Goal: Information Seeking & Learning: Learn about a topic

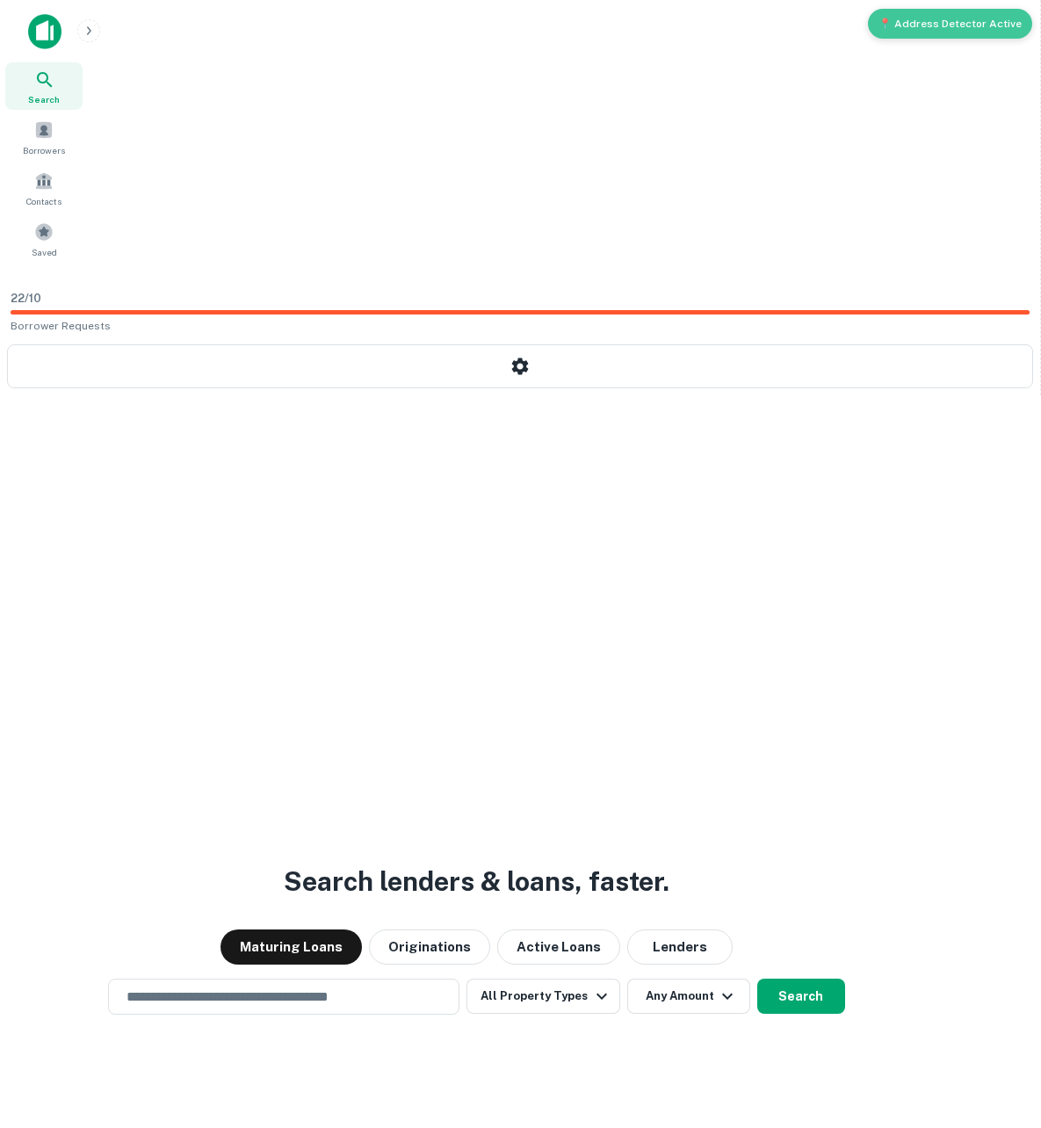
drag, startPoint x: 352, startPoint y: 421, endPoint x: 361, endPoint y: 419, distance: 9.0
click at [358, 438] on div "Search lenders & loans, faster. Maturing Loans Originations Active Loans Lender…" at bounding box center [476, 1002] width 925 height 1128
click at [482, 438] on div "Search lenders & loans, faster. Maturing Loans Originations Active Loans Lender…" at bounding box center [476, 1002] width 925 height 1128
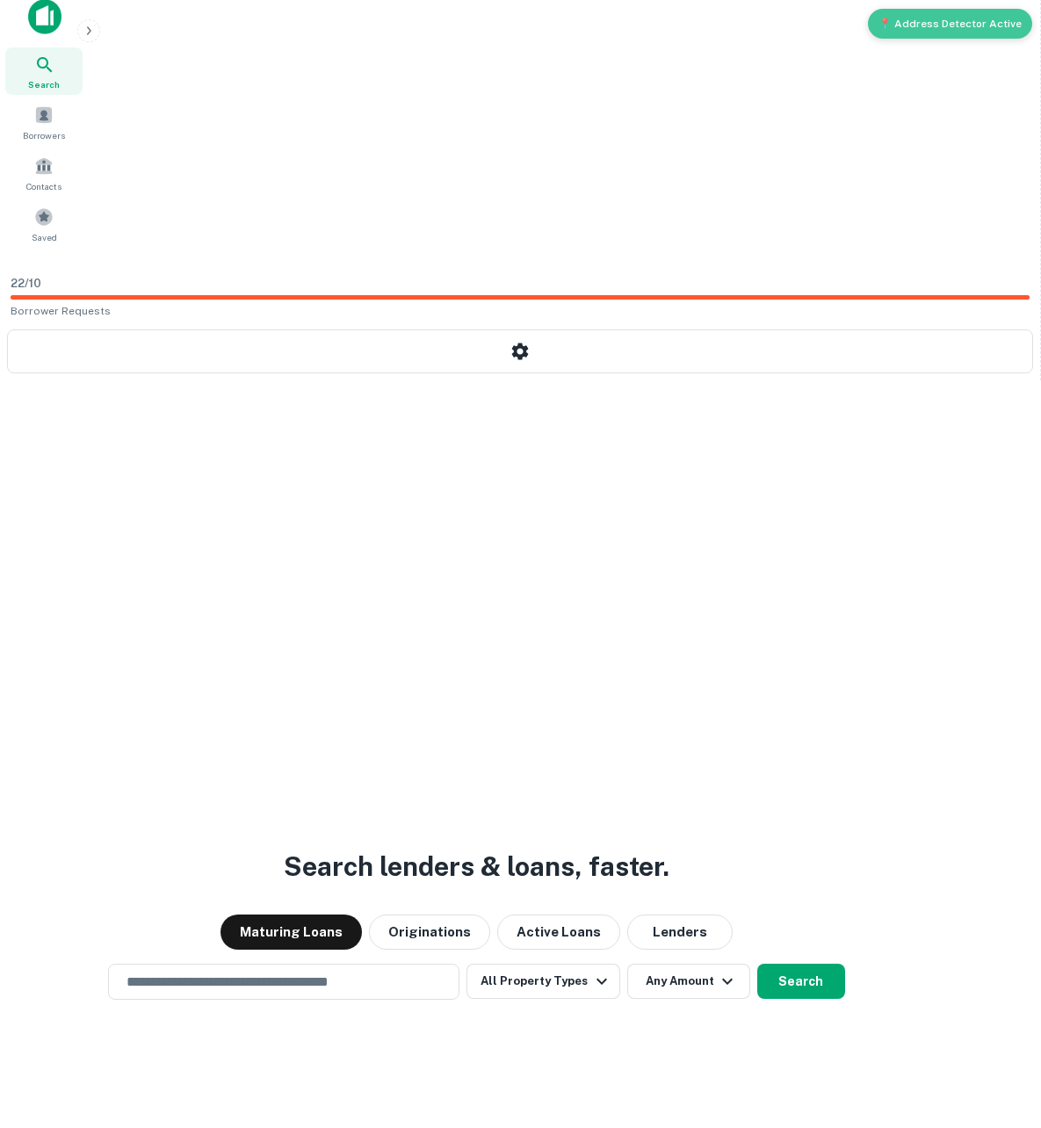
scroll to position [28, 0]
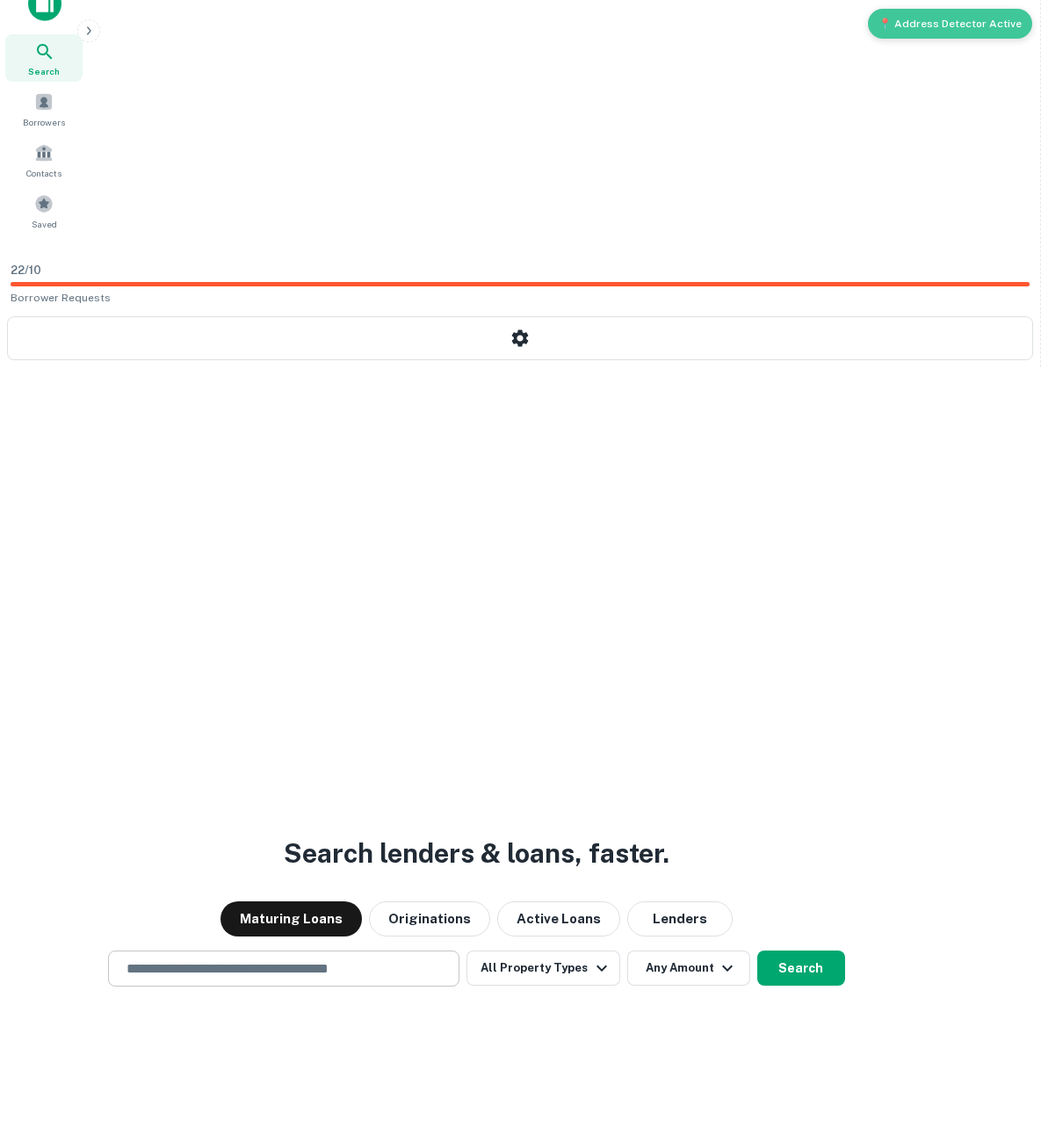
click at [380, 951] on div "​" at bounding box center [283, 969] width 351 height 36
type input "********"
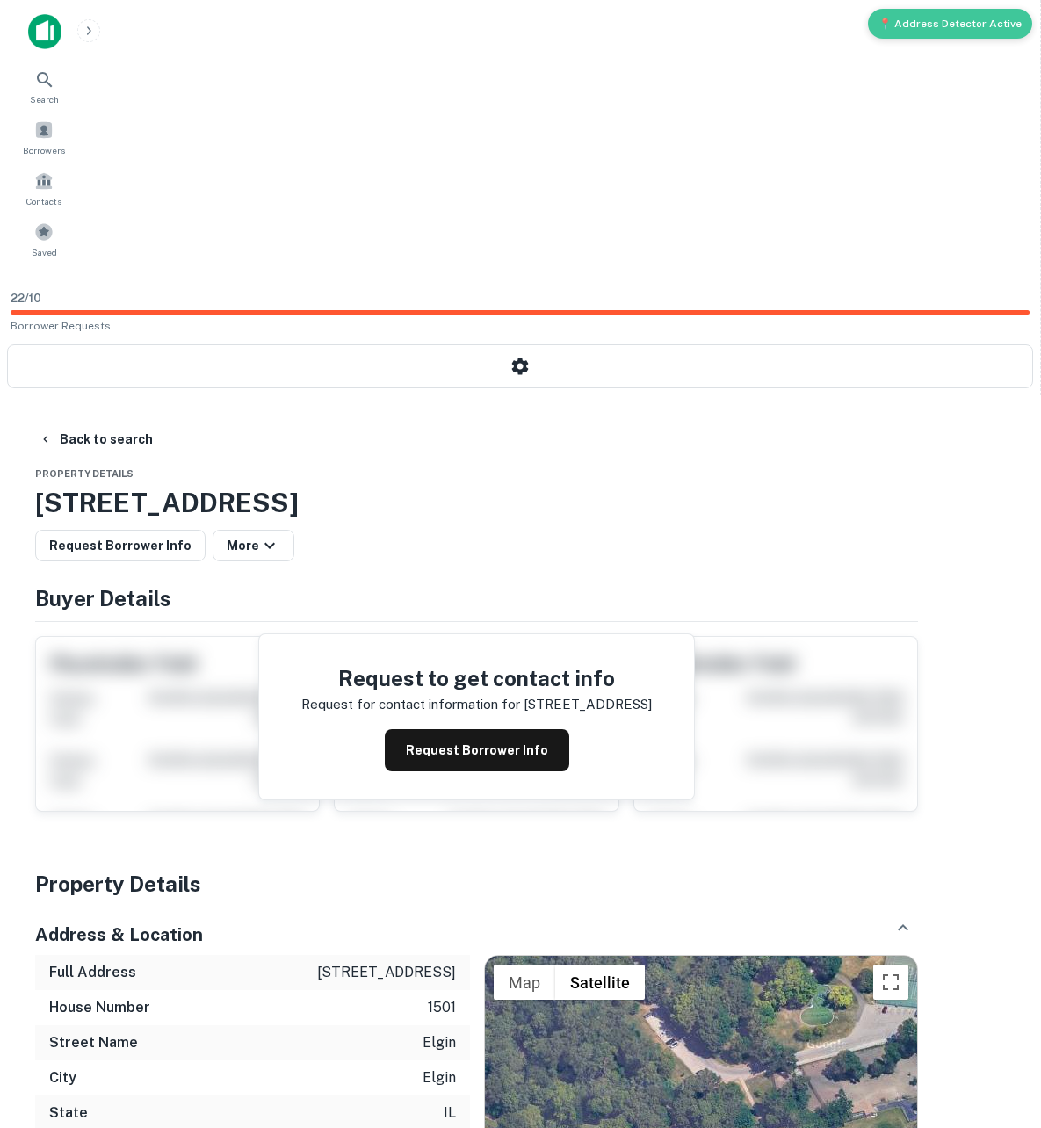
drag, startPoint x: 149, startPoint y: 110, endPoint x: 391, endPoint y: 113, distance: 242.6
click at [386, 483] on h3 "[STREET_ADDRESS]" at bounding box center [476, 503] width 883 height 40
click at [413, 483] on h3 "[STREET_ADDRESS]" at bounding box center [476, 503] width 883 height 40
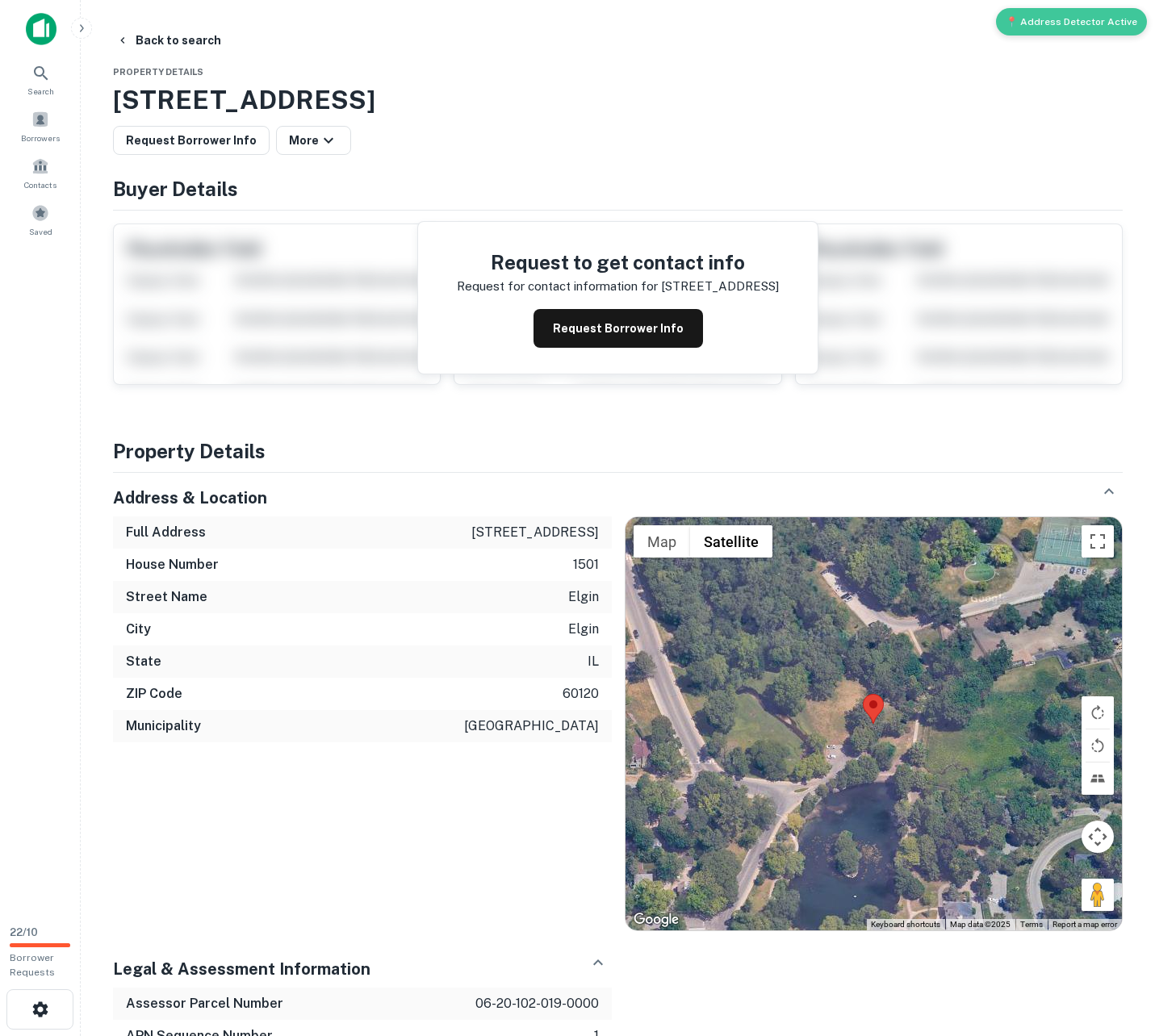
click at [318, 469] on div "Address & Location Full Address 1501 elgin rd House Number 1501 Street Name elg…" at bounding box center [611, 695] width 1023 height 471
